Goal: Communication & Community: Answer question/provide support

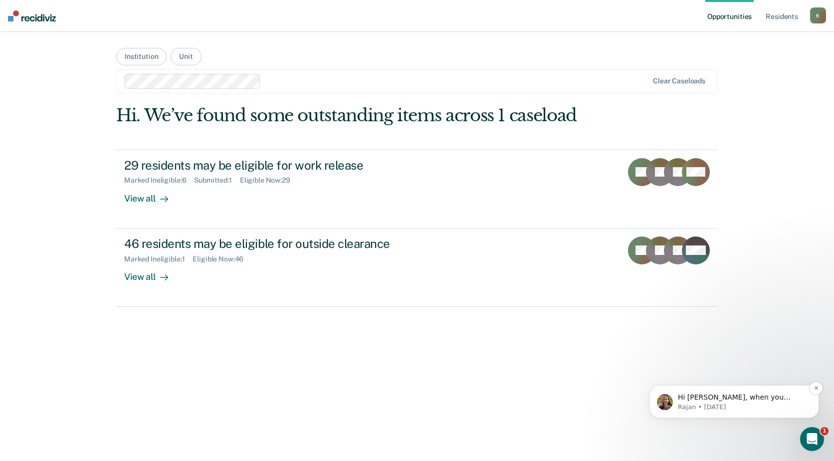
click at [698, 403] on p "Rajan • [DATE]" at bounding box center [742, 407] width 129 height 9
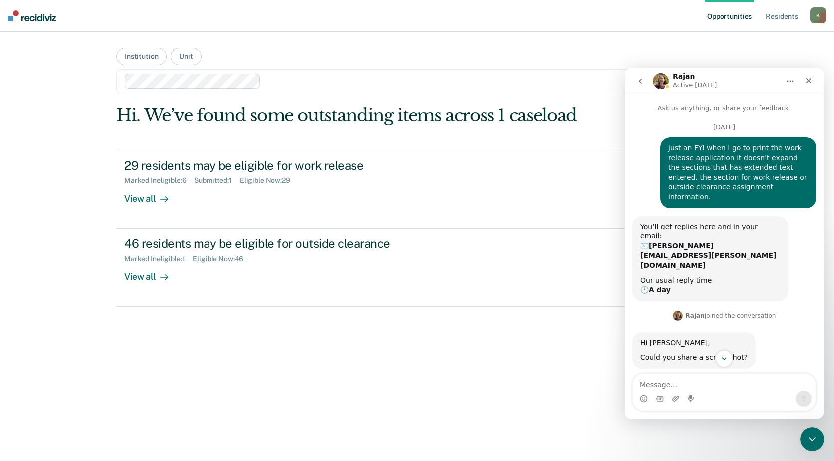
scroll to position [249, 0]
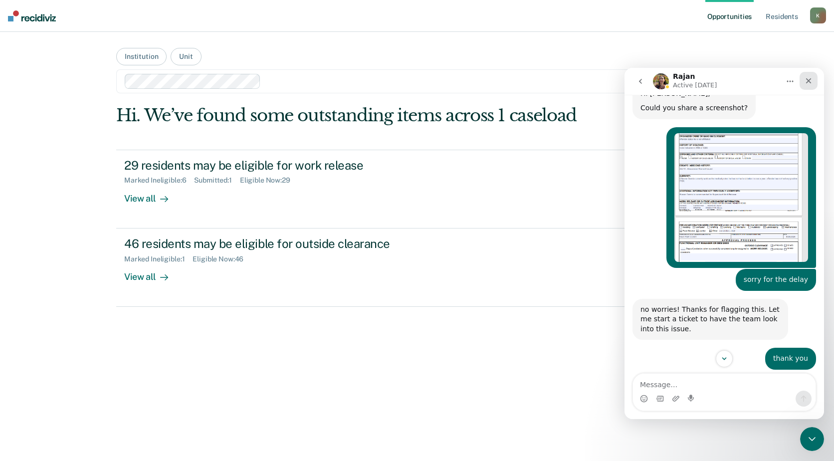
click at [809, 84] on icon "Close" at bounding box center [809, 81] width 8 height 8
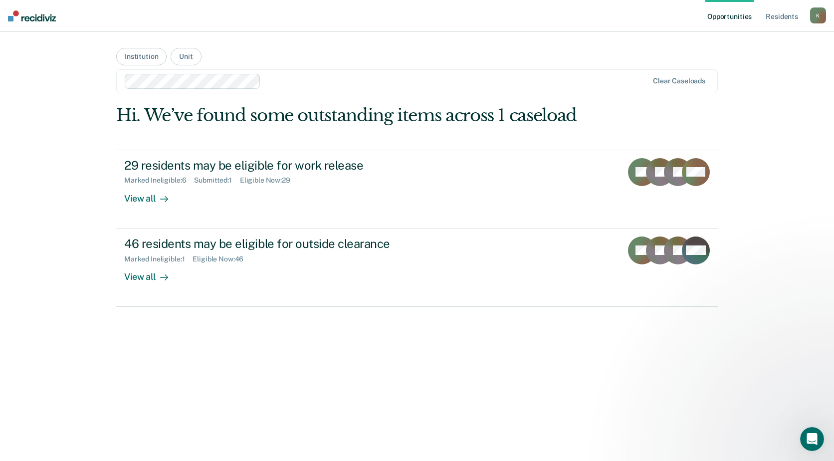
scroll to position [301, 0]
